Goal: Information Seeking & Learning: Learn about a topic

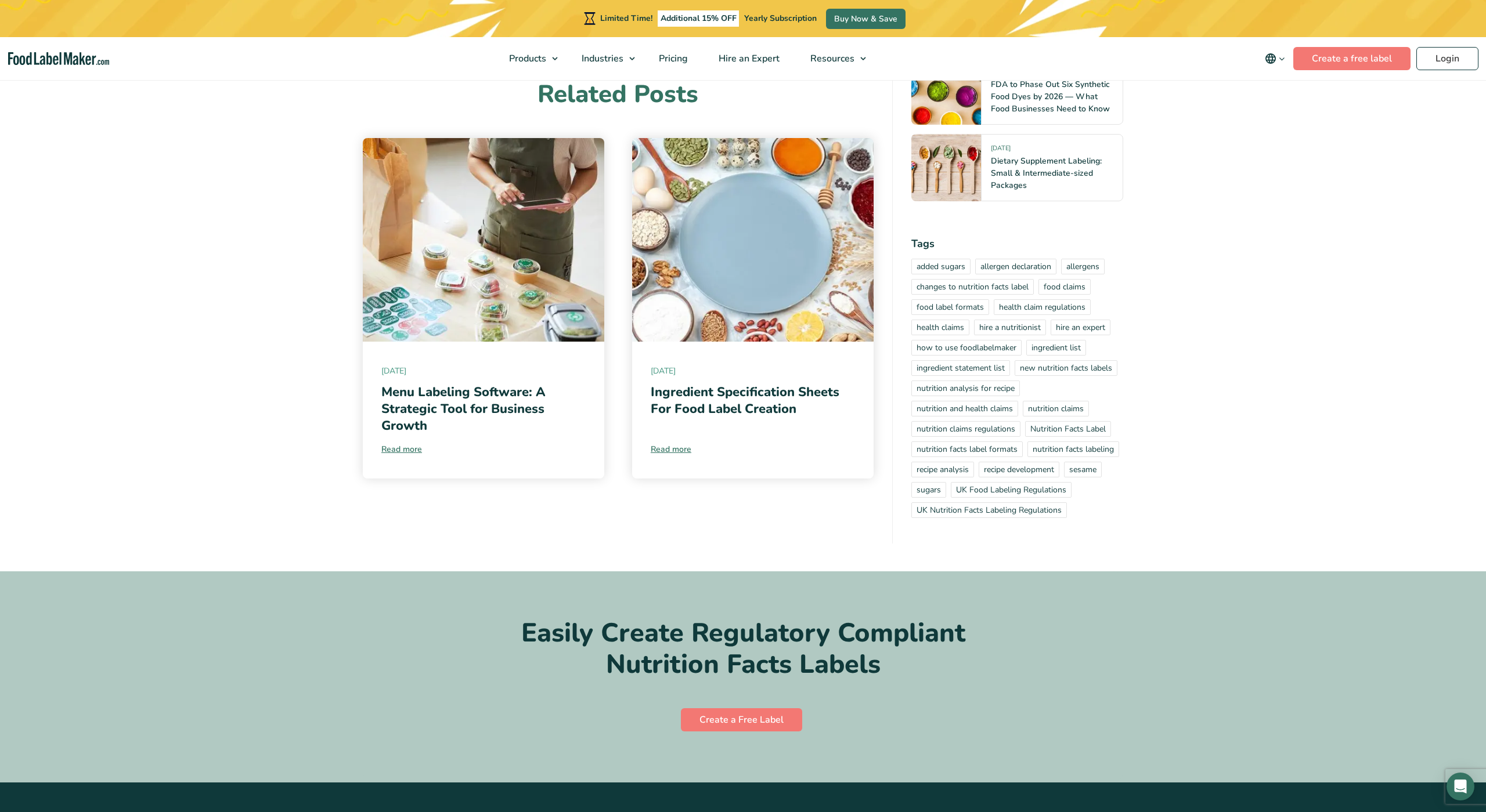
scroll to position [1989, 0]
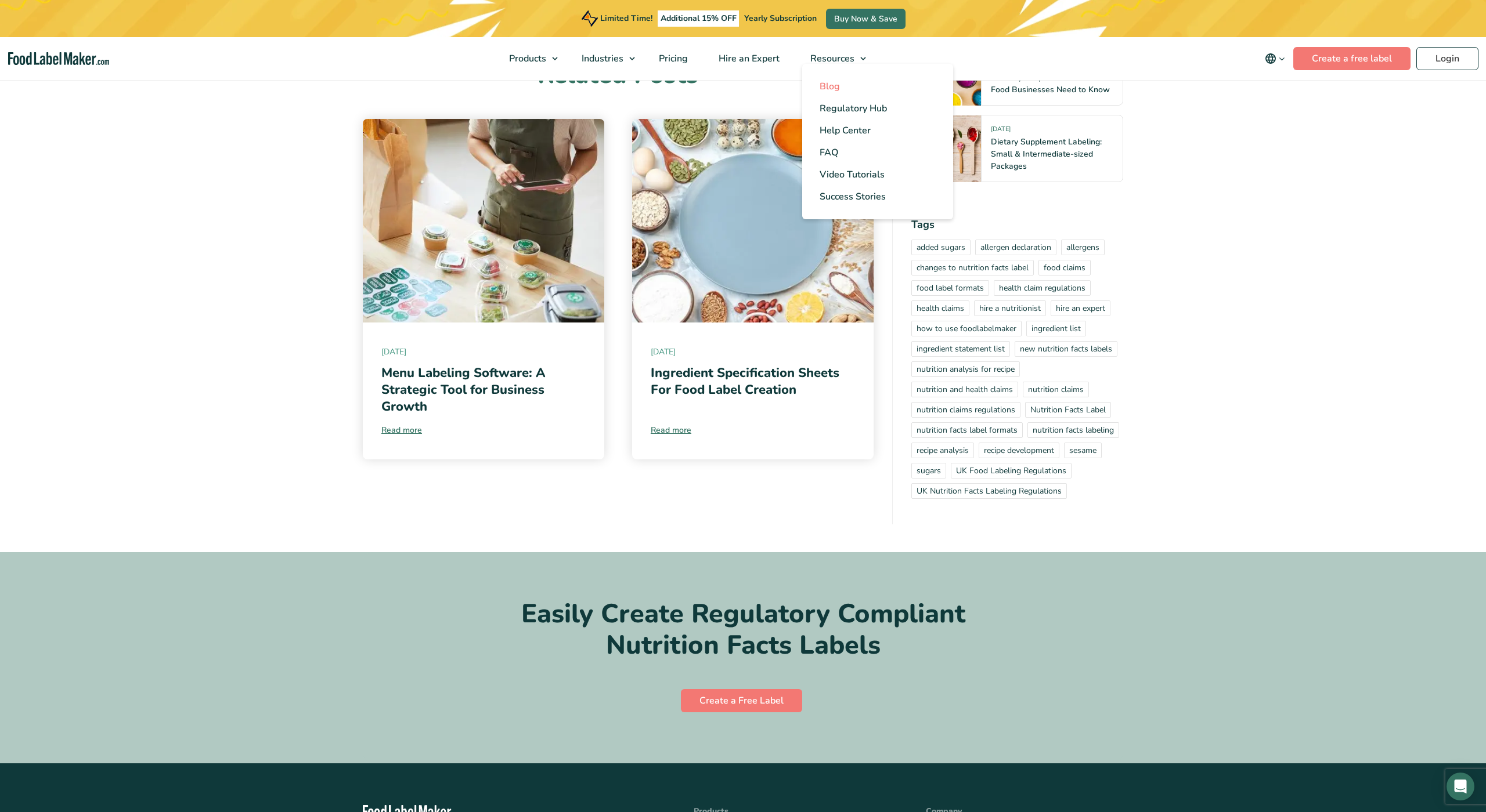
click at [838, 77] on link "Blog" at bounding box center [876, 86] width 150 height 22
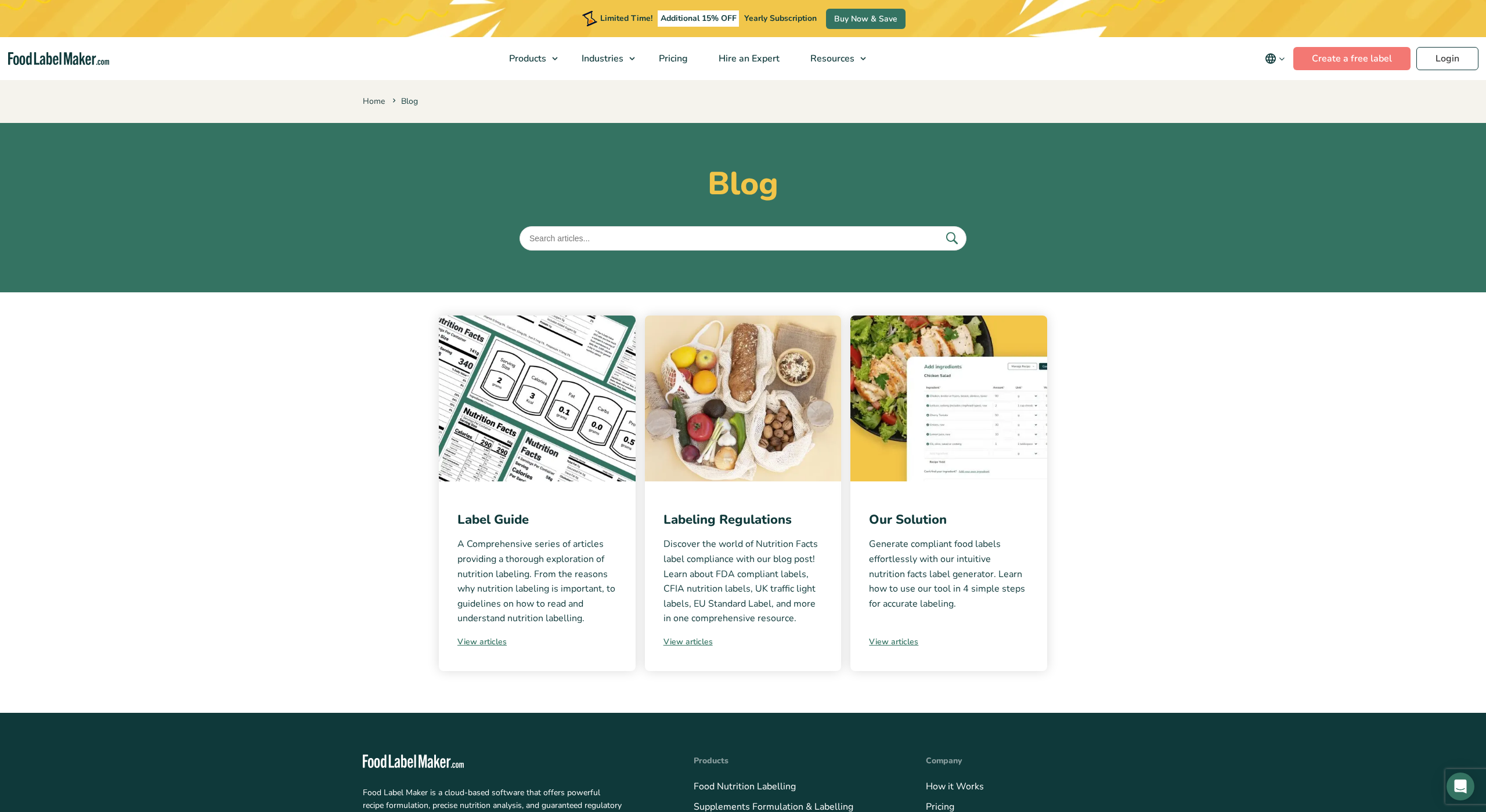
click at [558, 93] on p "Home Blog" at bounding box center [742, 100] width 760 height 17
